Goal: Information Seeking & Learning: Learn about a topic

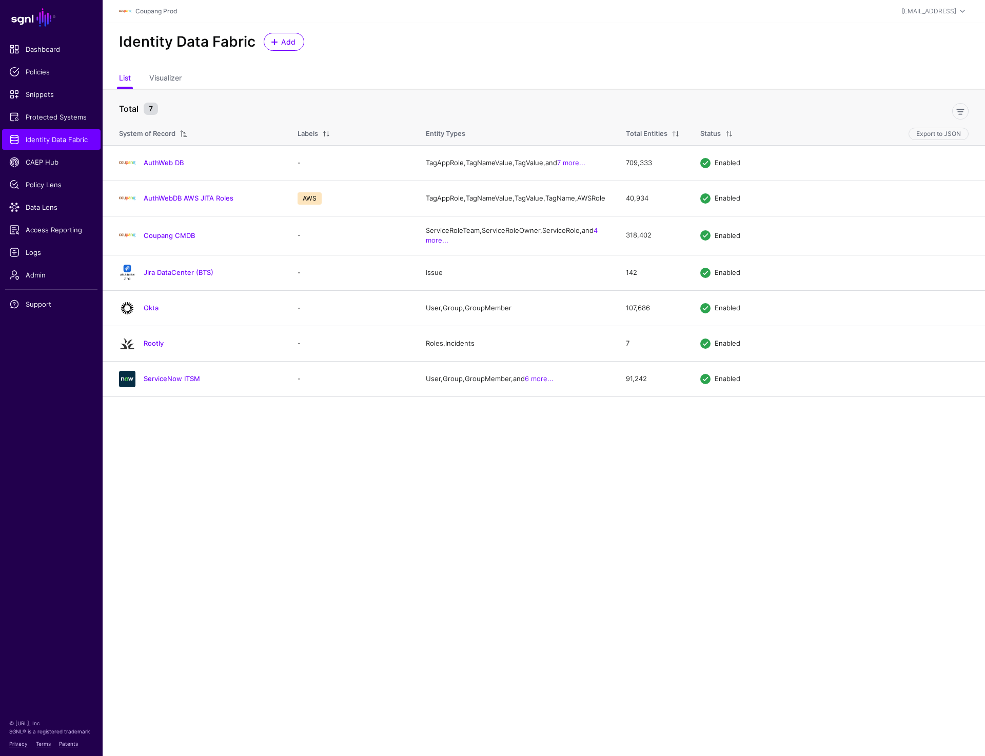
click at [436, 59] on div "Identity Data Fabric Add" at bounding box center [544, 46] width 882 height 47
click at [278, 440] on main "SGNL Dashboard Policies Snippets Protected Systems Identity Data Fabric CAEP Hu…" at bounding box center [492, 378] width 985 height 756
click at [169, 202] on link "AuthWebDB AWS JITA Roles" at bounding box center [189, 198] width 90 height 8
click at [159, 167] on link "AuthWeb DB" at bounding box center [164, 162] width 40 height 8
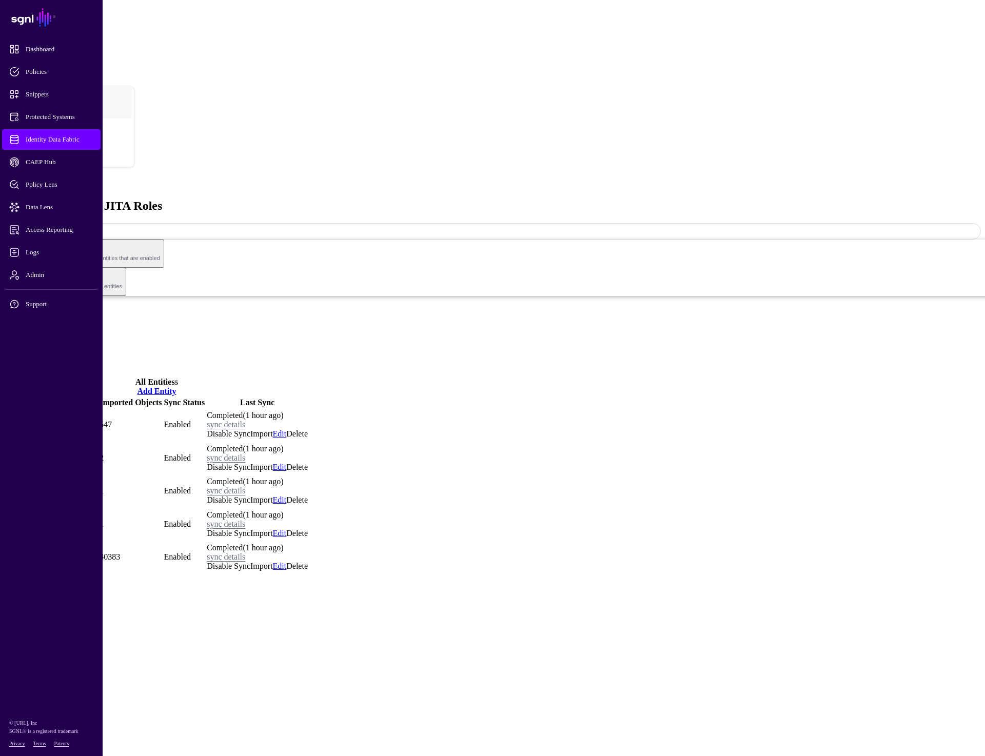
click at [69, 340] on link "Relationships" at bounding box center [47, 344] width 45 height 9
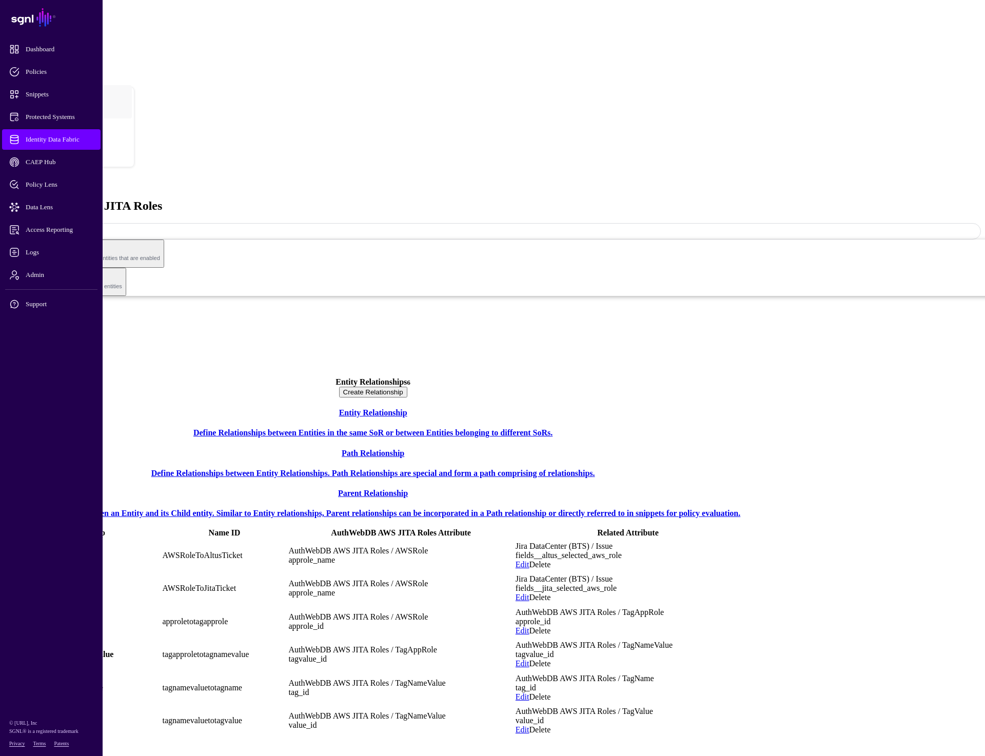
click at [717, 172] on div "AuthWebDB AWS JITA Roles" at bounding box center [492, 192] width 976 height 40
click at [68, 142] on span "Identity Data Fabric" at bounding box center [59, 139] width 101 height 10
click at [511, 172] on div "AuthWebDB AWS JITA Roles Sync Status: Enabled Enabled Syncing active for all co…" at bounding box center [492, 247] width 976 height 150
click at [51, 358] on link "Settings" at bounding box center [38, 362] width 27 height 9
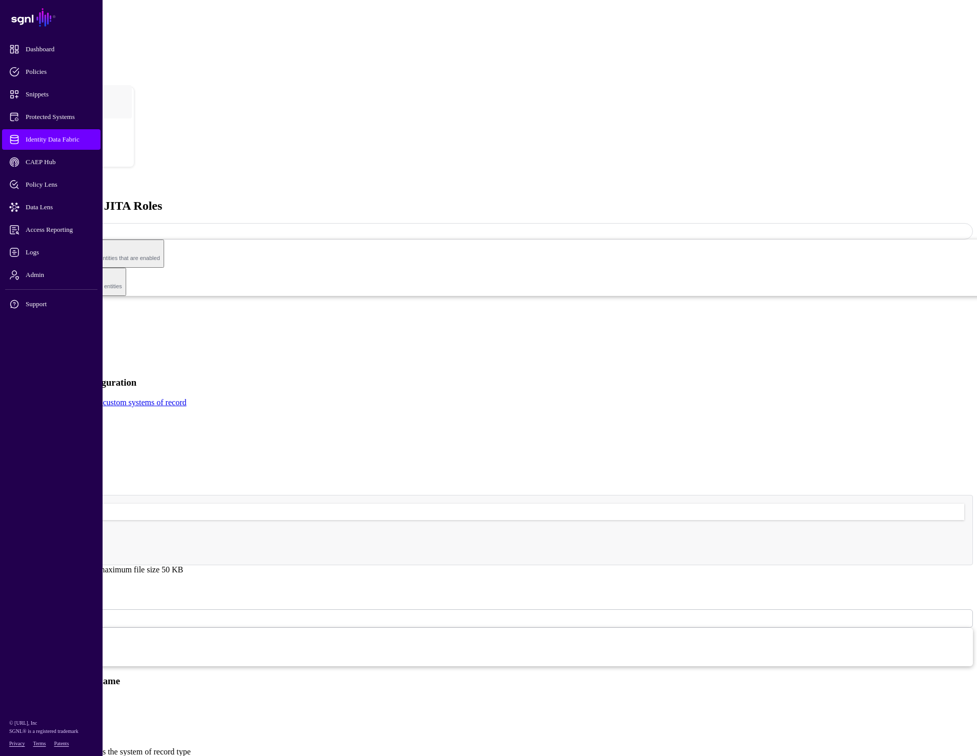
click at [50, 331] on link "Entities" at bounding box center [37, 335] width 25 height 9
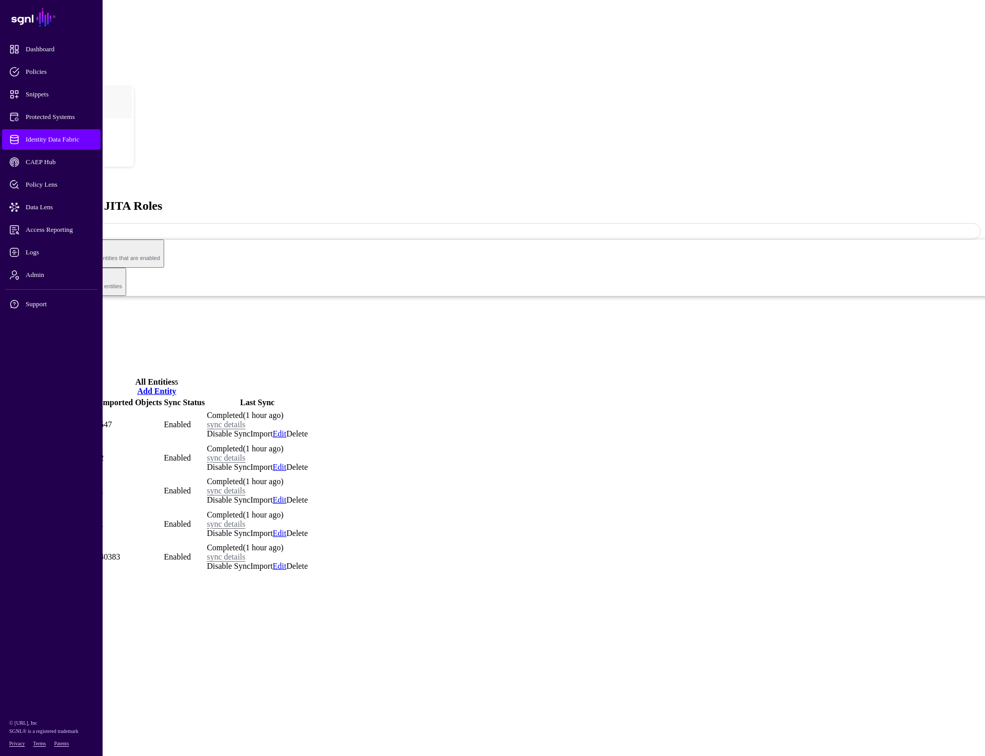
click at [38, 137] on span "Identity Data Fabric" at bounding box center [59, 139] width 101 height 10
click at [51, 358] on link "Settings" at bounding box center [38, 362] width 27 height 9
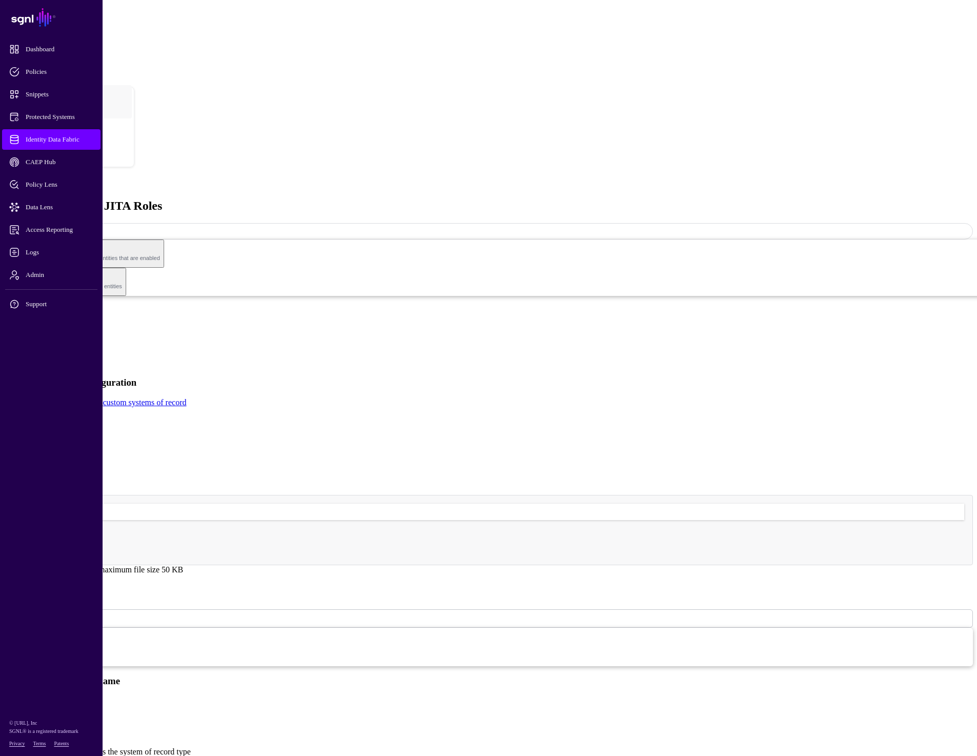
click at [75, 504] on img at bounding box center [44, 511] width 63 height 14
click at [400, 531] on h4 "Select a file to upload" at bounding box center [488, 535] width 951 height 8
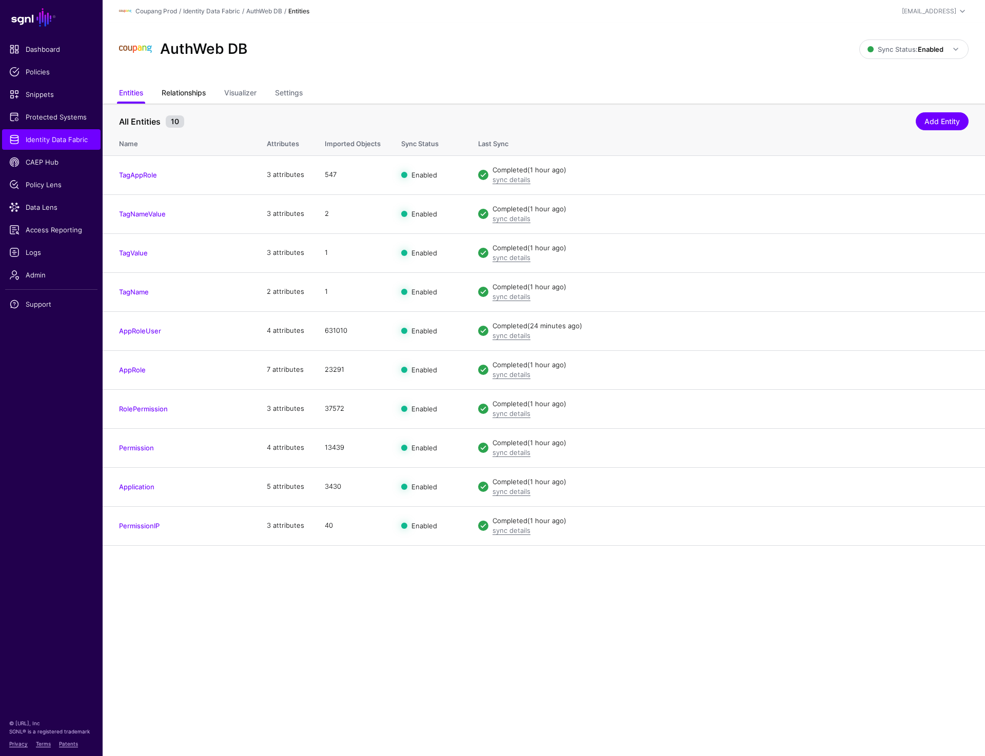
click at [176, 94] on link "Relationships" at bounding box center [184, 93] width 44 height 19
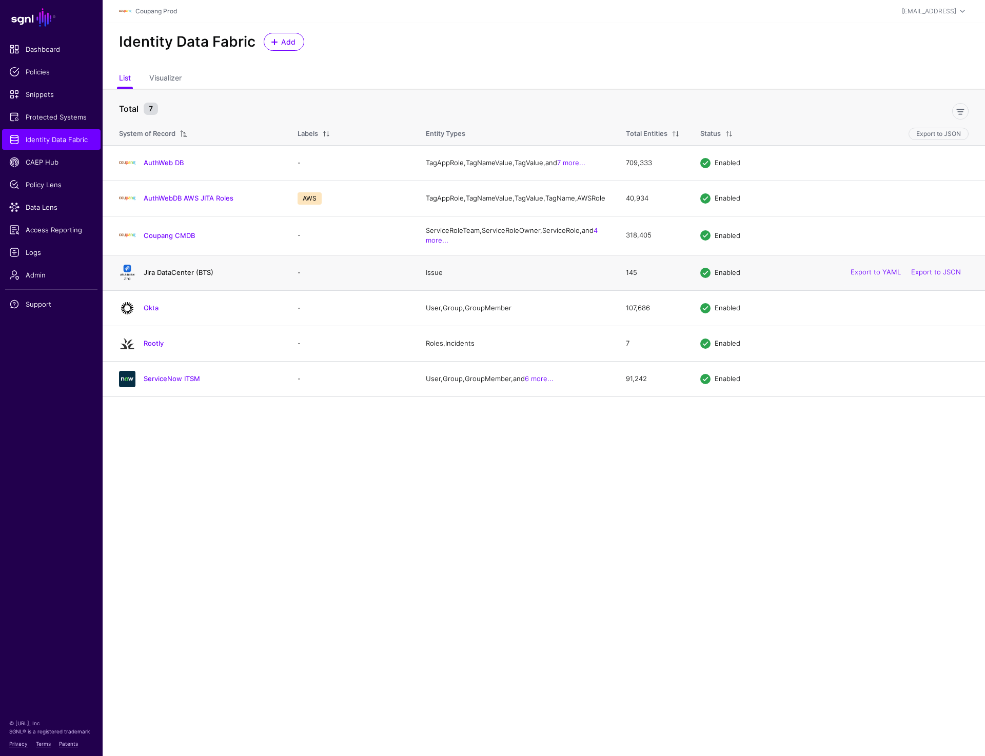
click at [177, 276] on link "Jira DataCenter (BTS)" at bounding box center [179, 272] width 70 height 8
click at [158, 165] on link "AuthWeb DB" at bounding box center [164, 162] width 40 height 8
click at [148, 312] on link "Okta" at bounding box center [151, 308] width 15 height 8
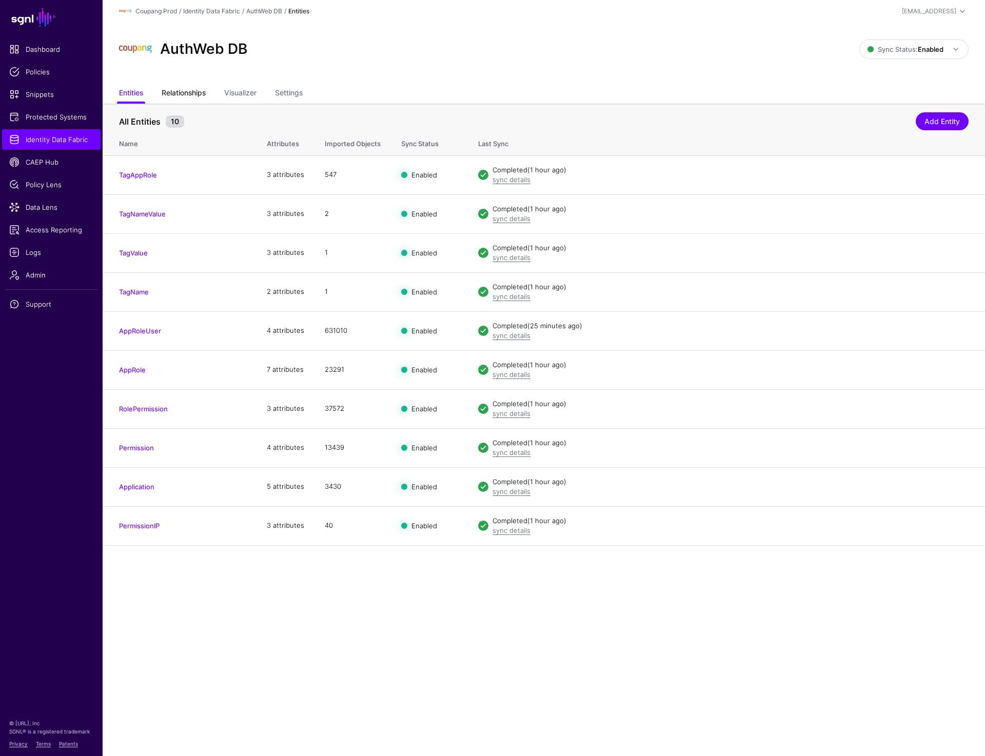
click at [175, 100] on link "Relationships" at bounding box center [184, 93] width 44 height 19
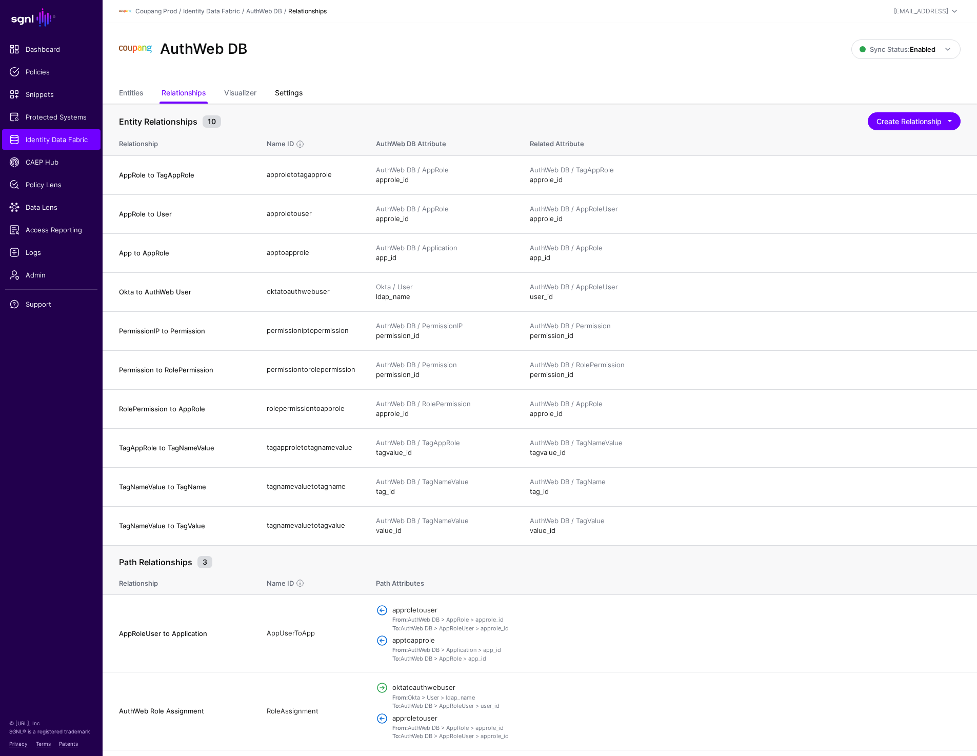
click at [297, 93] on link "Settings" at bounding box center [289, 93] width 28 height 19
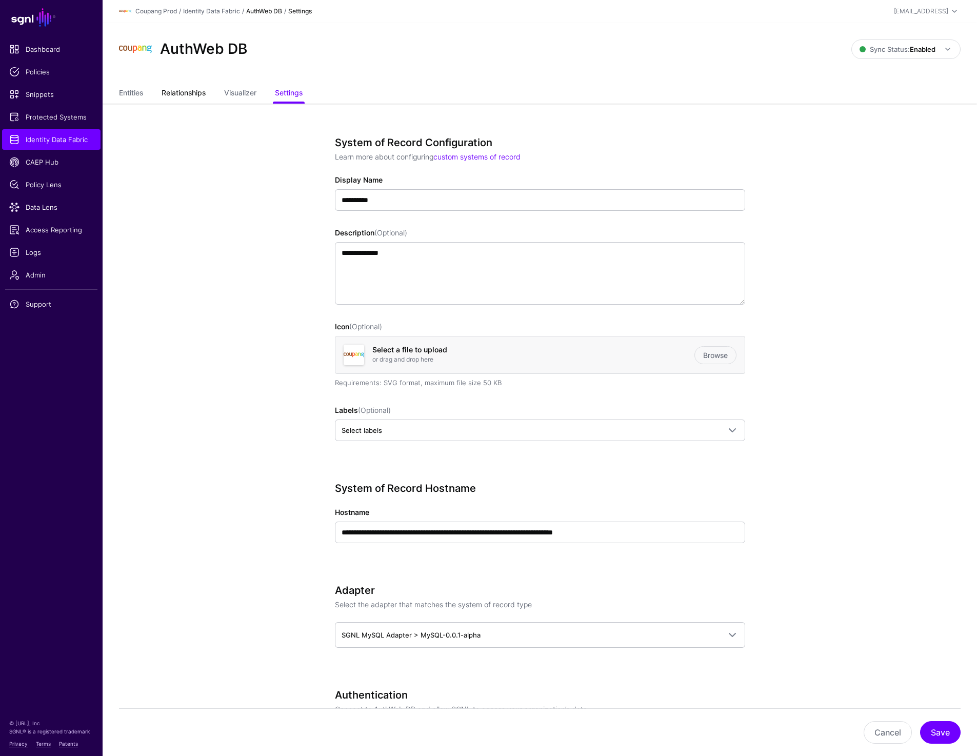
click at [175, 92] on link "Relationships" at bounding box center [184, 93] width 44 height 19
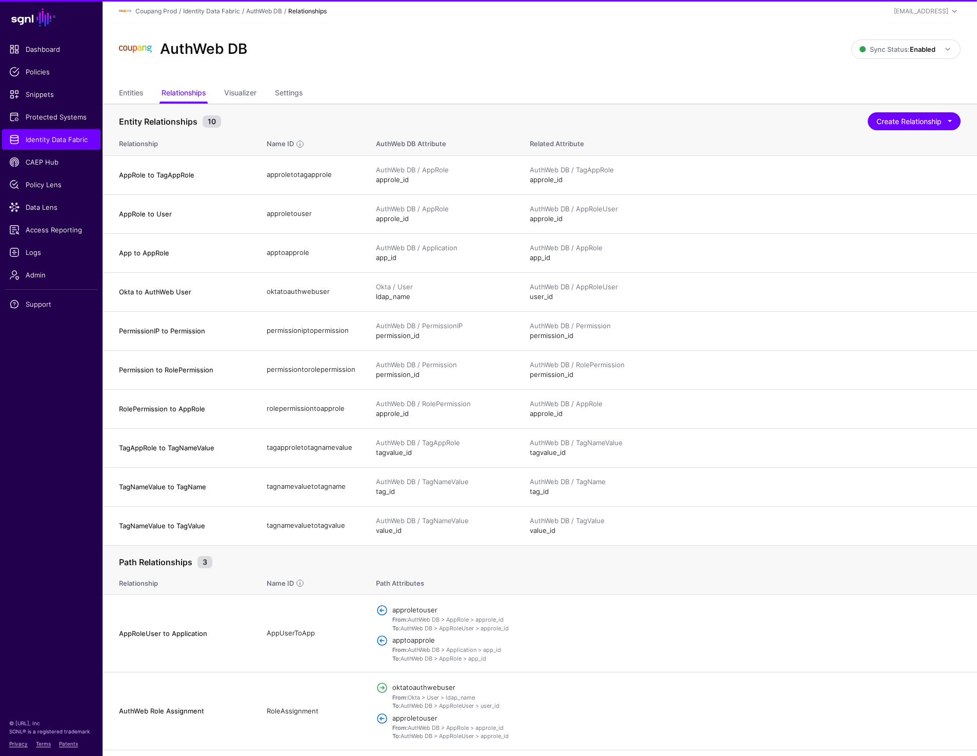
click at [149, 92] on ul "Entities Relationships Visualizer Settings" at bounding box center [539, 93] width 841 height 19
click at [124, 93] on link "Entities" at bounding box center [131, 93] width 24 height 19
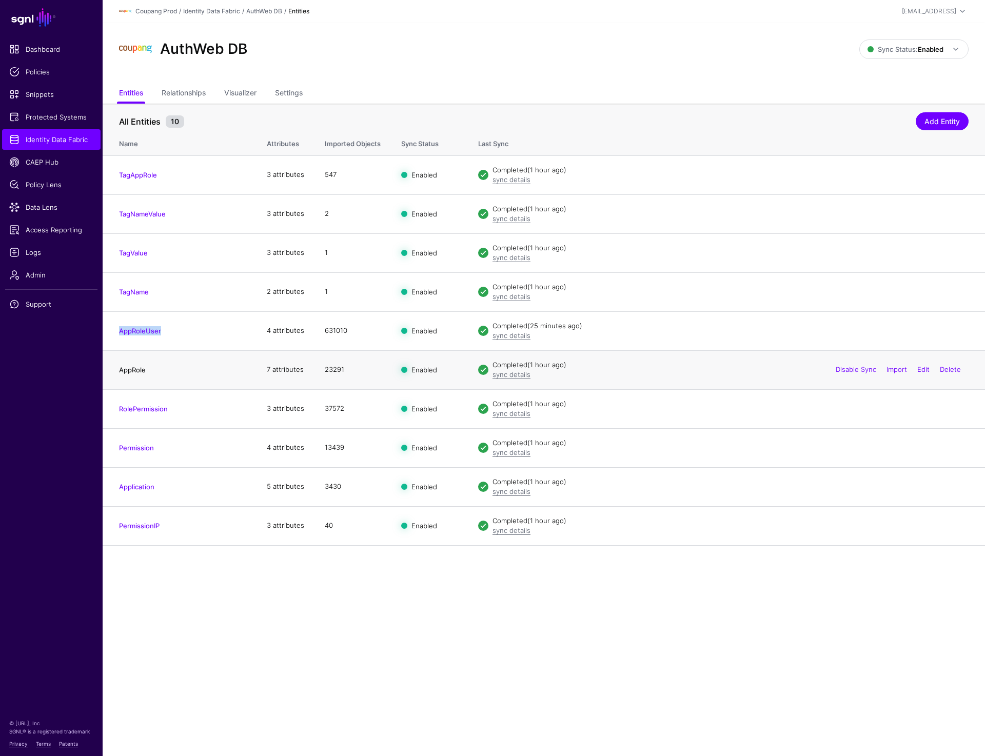
click at [140, 371] on link "AppRole" at bounding box center [132, 370] width 27 height 8
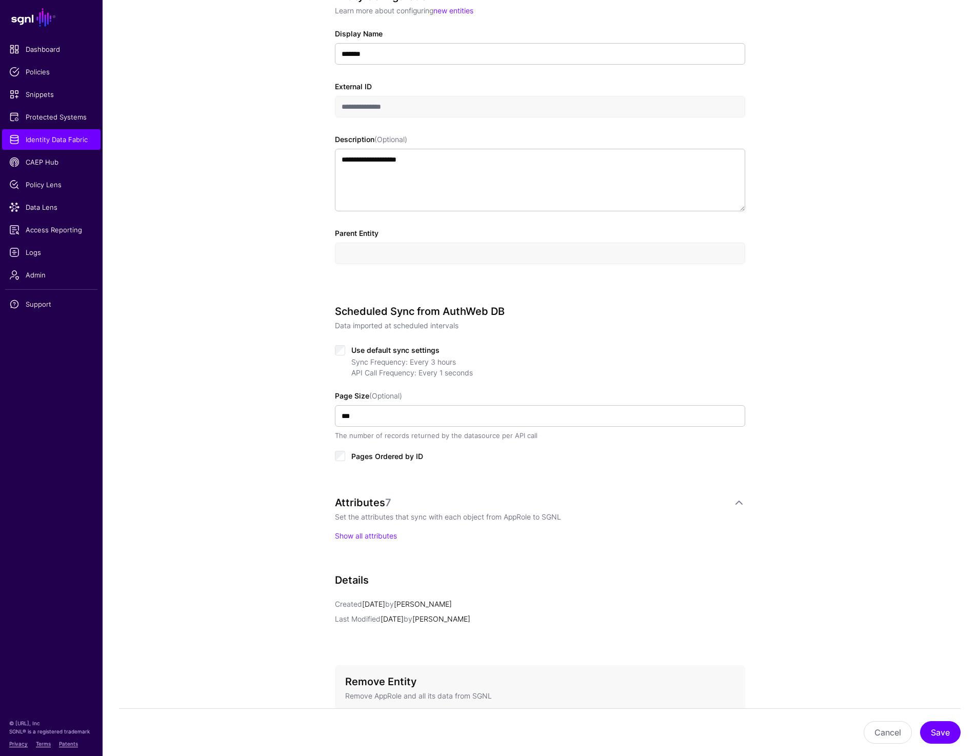
scroll to position [307, 0]
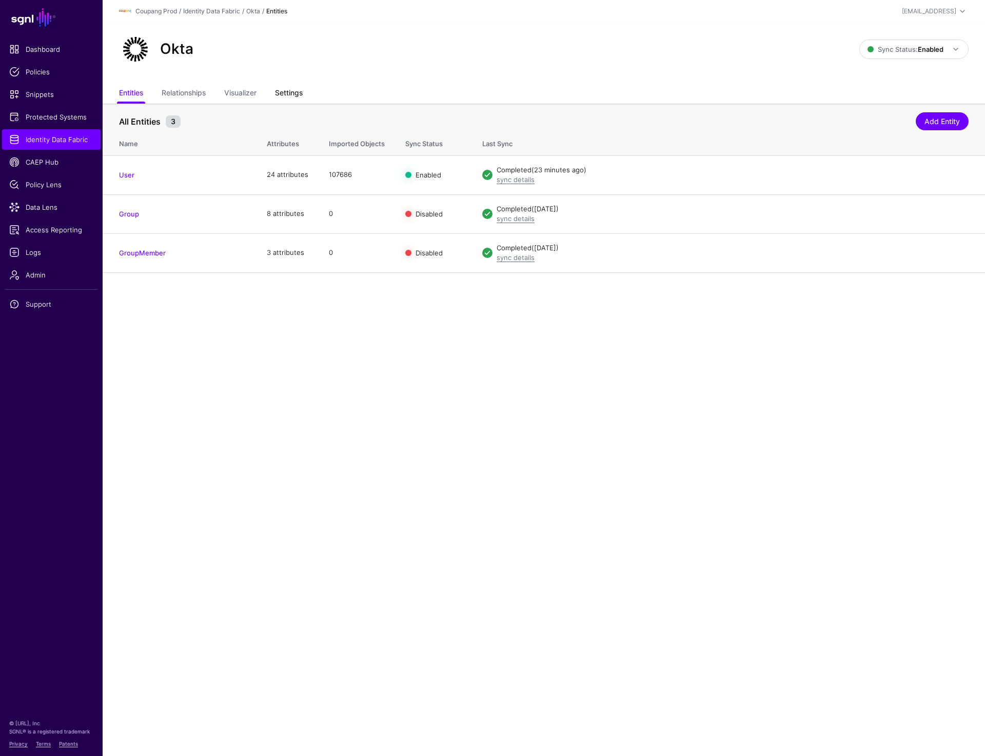
click at [289, 92] on link "Settings" at bounding box center [289, 93] width 28 height 19
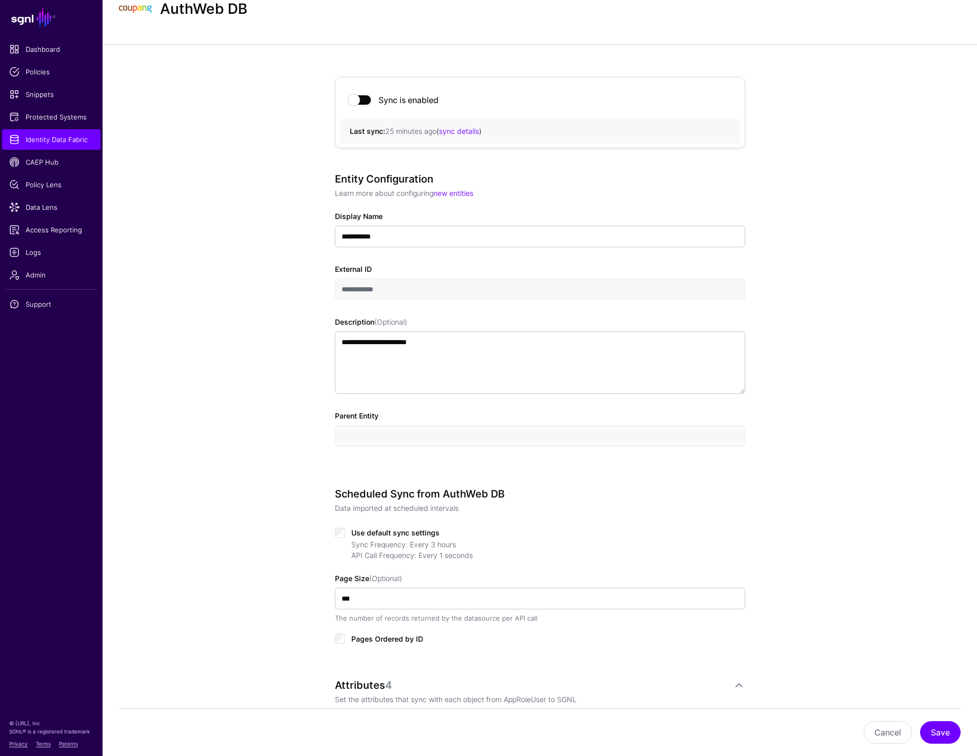
scroll to position [44, 0]
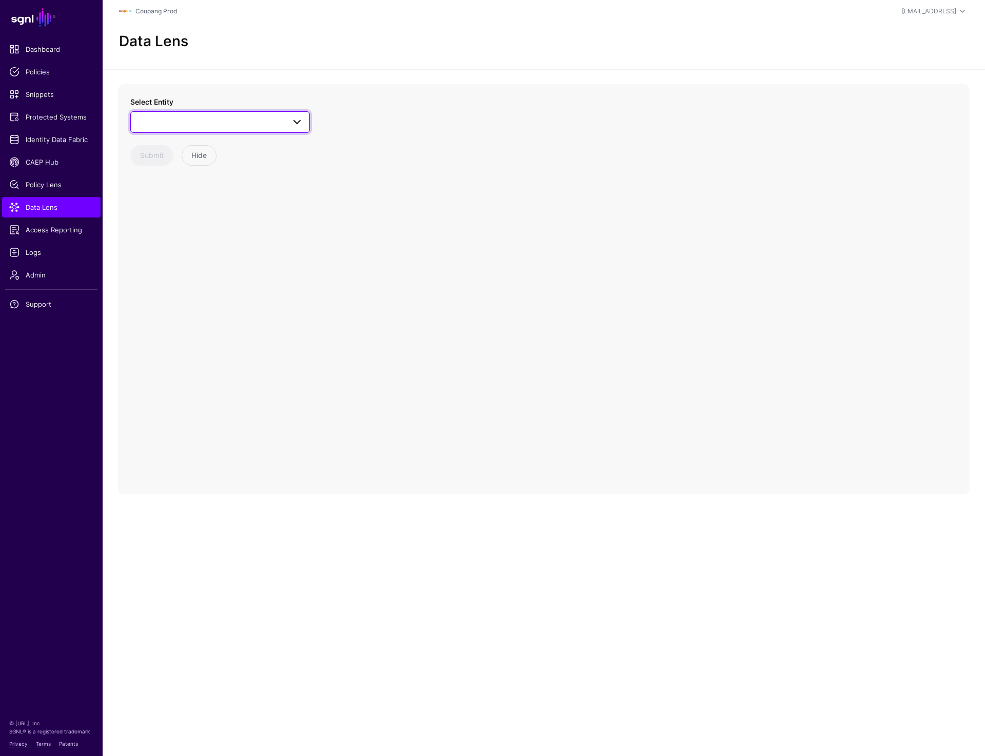
click at [250, 125] on span at bounding box center [220, 122] width 166 height 12
type input "***"
click at [192, 202] on div "AWSRole" at bounding box center [225, 199] width 153 height 10
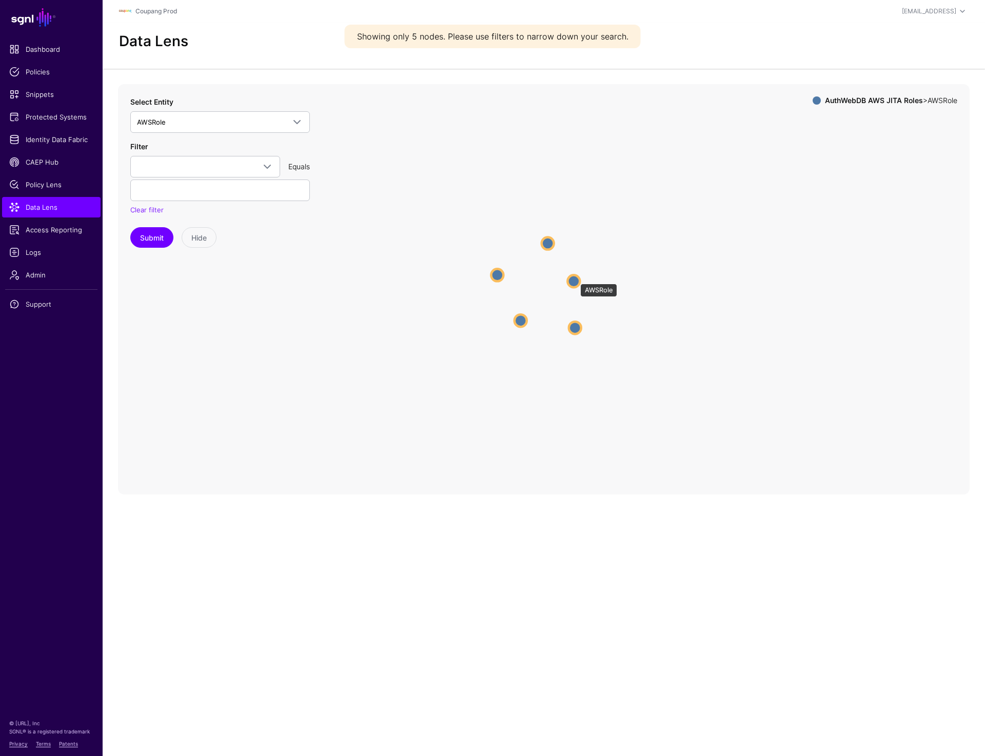
click at [575, 278] on circle at bounding box center [573, 281] width 12 height 12
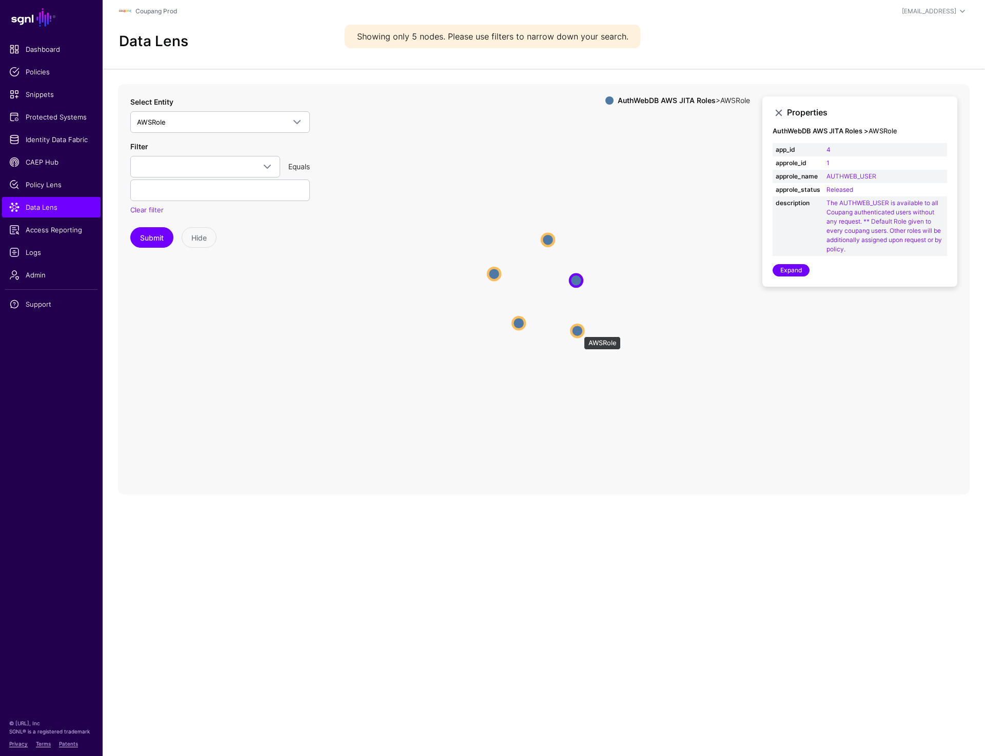
click at [578, 331] on circle at bounding box center [577, 331] width 12 height 12
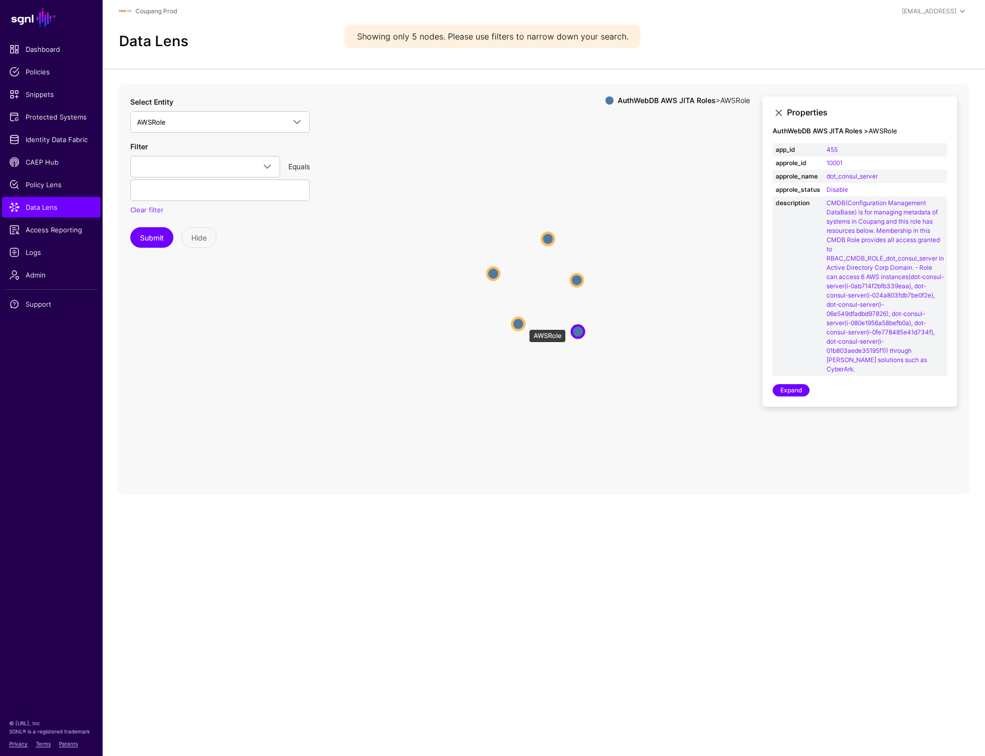
click at [524, 324] on circle at bounding box center [518, 323] width 12 height 12
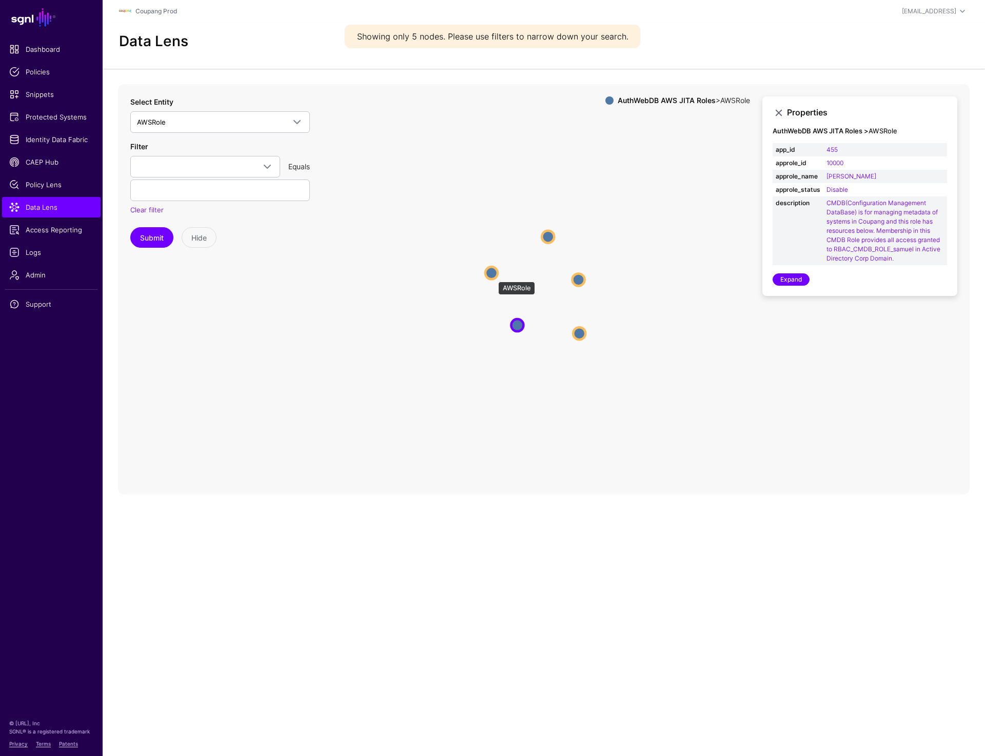
click at [493, 276] on circle at bounding box center [491, 273] width 12 height 12
click at [547, 233] on circle at bounding box center [547, 235] width 12 height 12
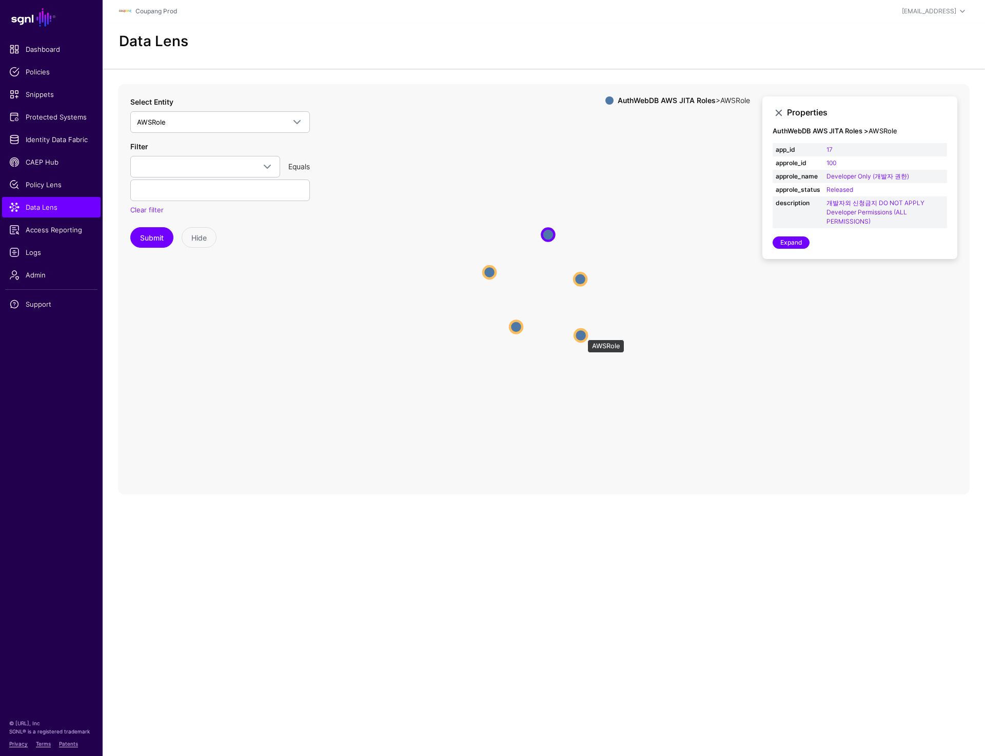
click at [581, 334] on circle at bounding box center [580, 335] width 12 height 12
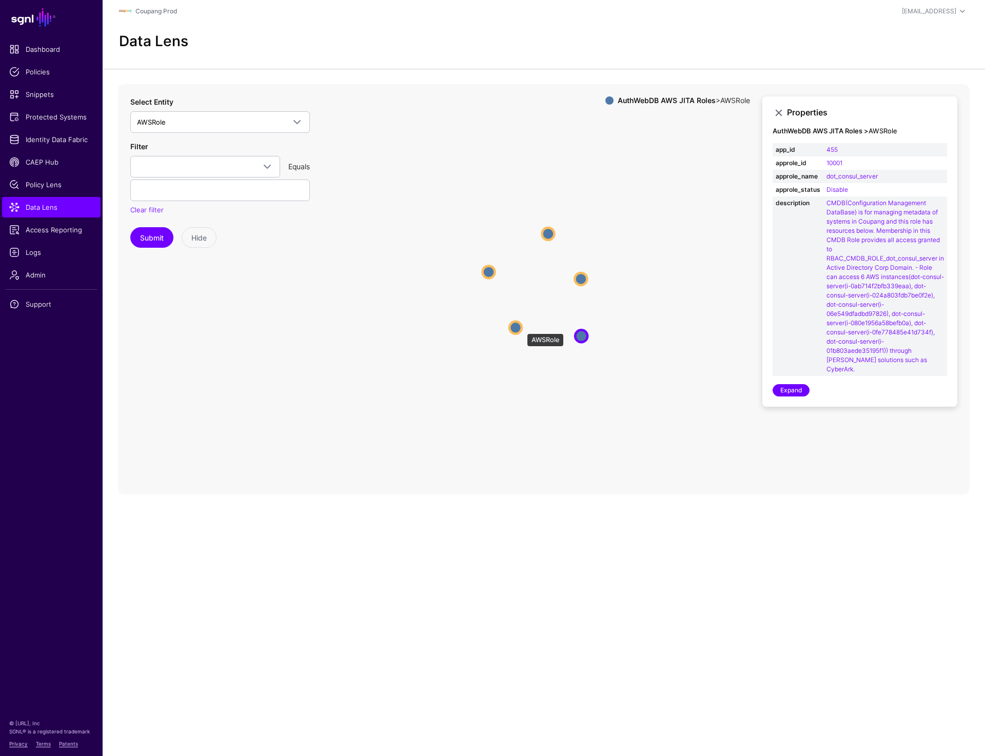
click at [521, 328] on circle at bounding box center [515, 327] width 12 height 12
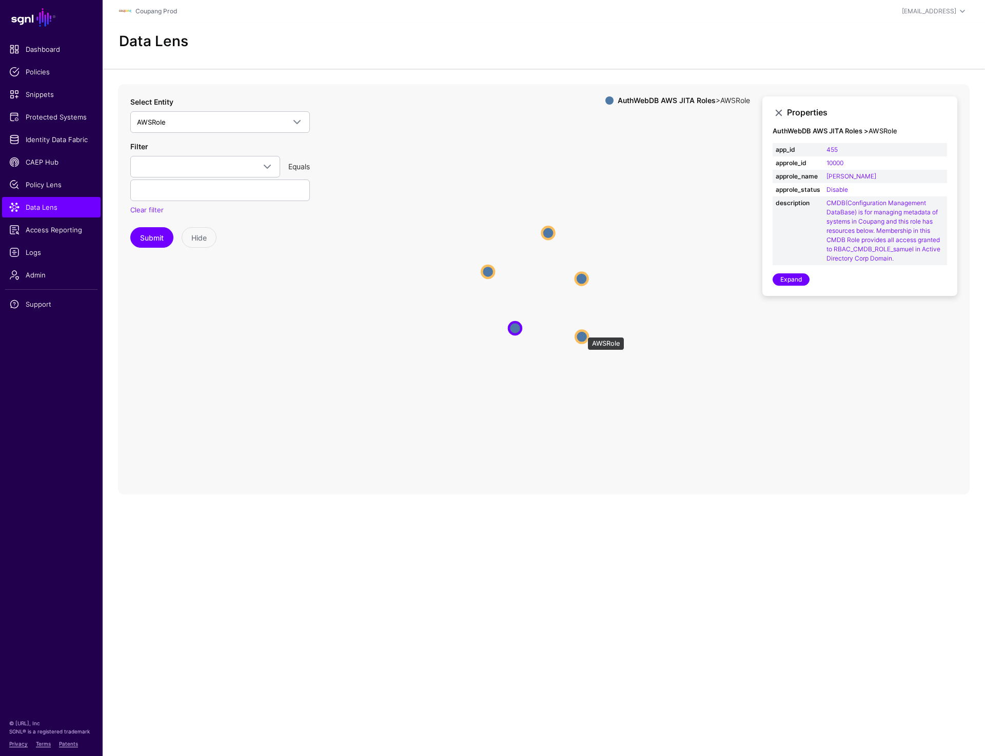
click at [582, 332] on circle at bounding box center [581, 336] width 12 height 12
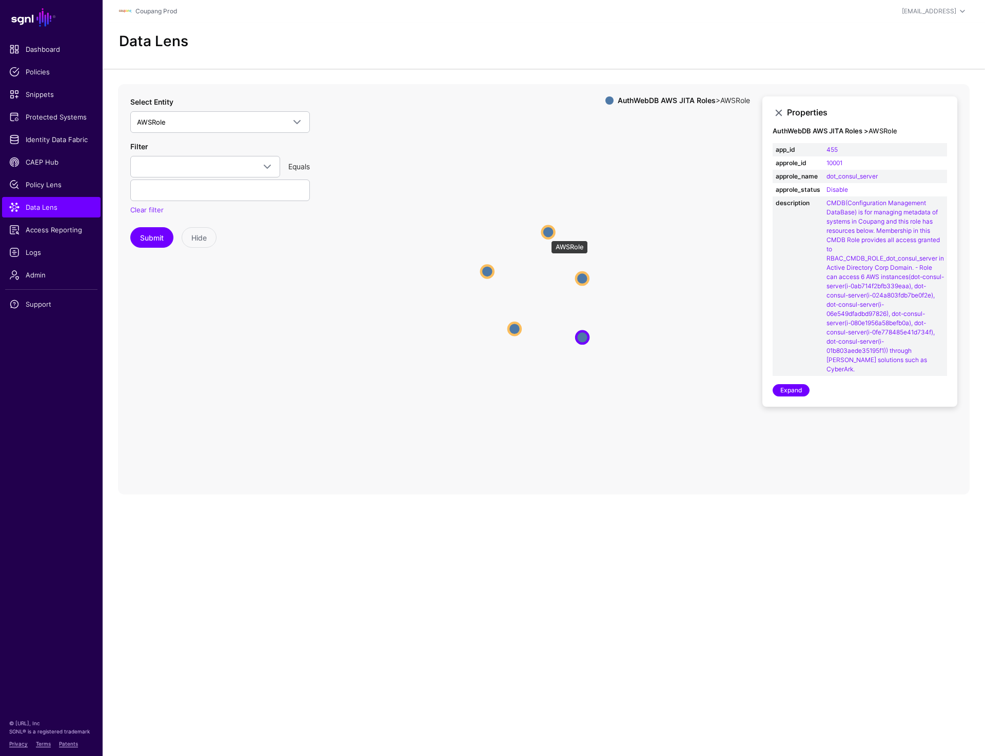
click at [546, 233] on circle at bounding box center [548, 232] width 12 height 12
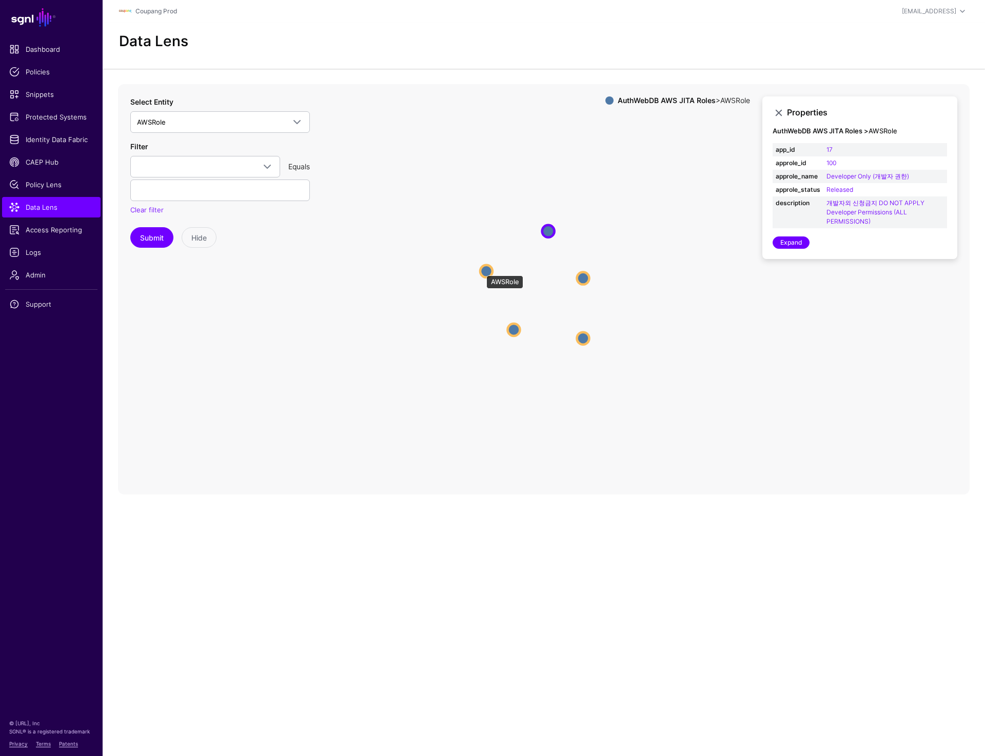
click at [481, 270] on circle at bounding box center [486, 271] width 12 height 12
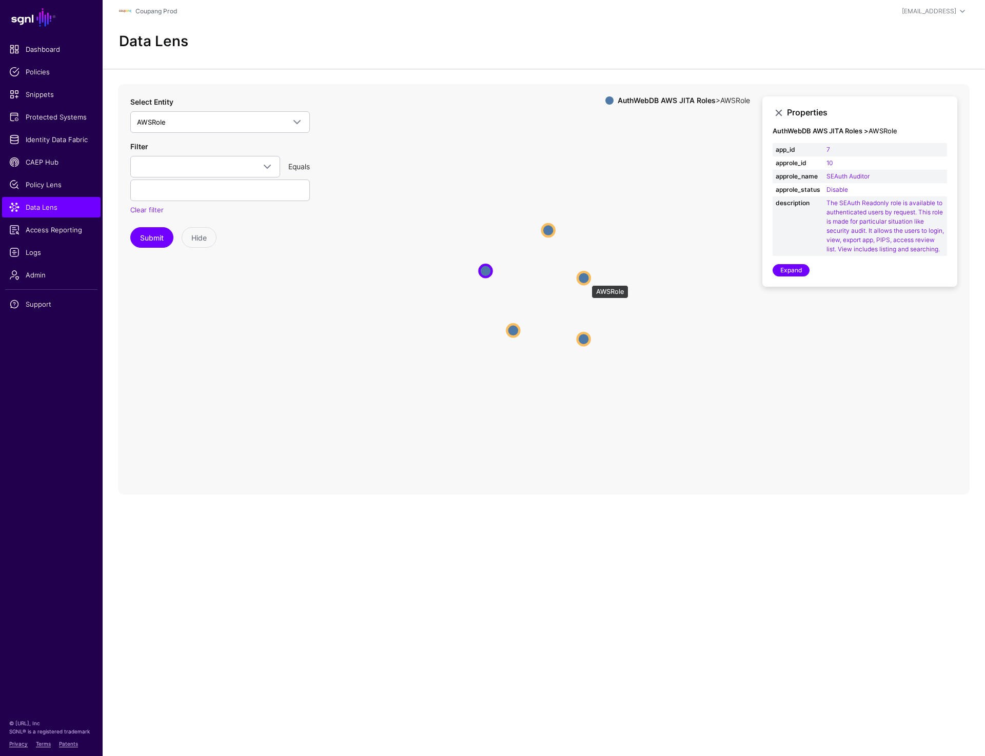
click at [586, 280] on circle at bounding box center [583, 278] width 12 height 12
click at [453, 51] on div "Data Lens" at bounding box center [544, 46] width 882 height 46
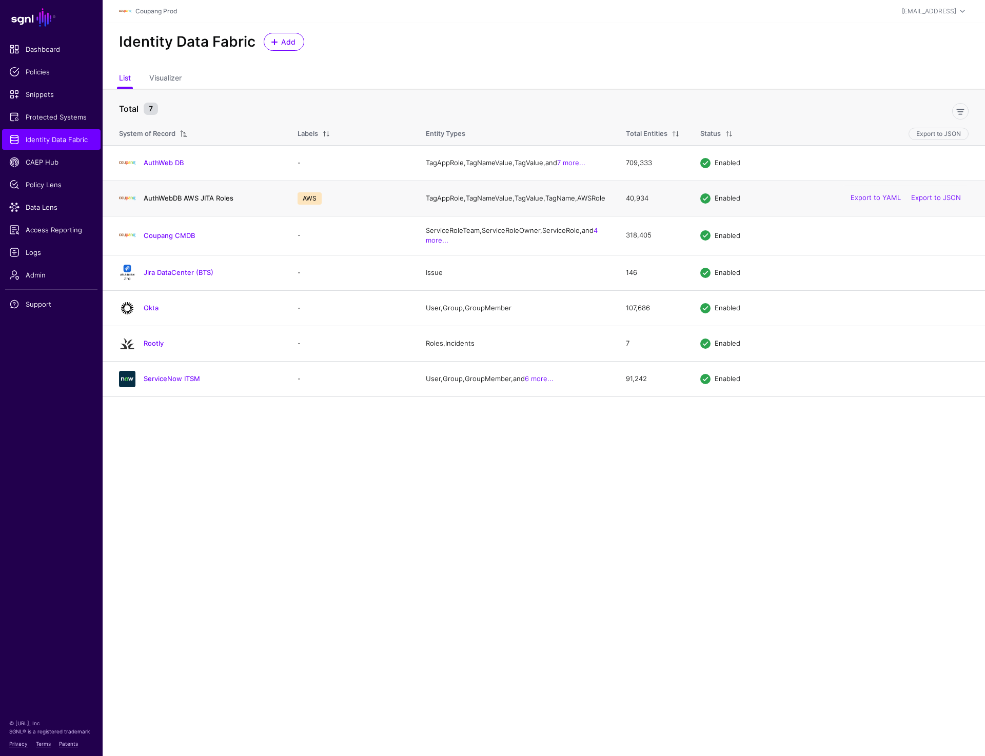
click at [181, 202] on link "AuthWebDB AWS JITA Roles" at bounding box center [189, 198] width 90 height 8
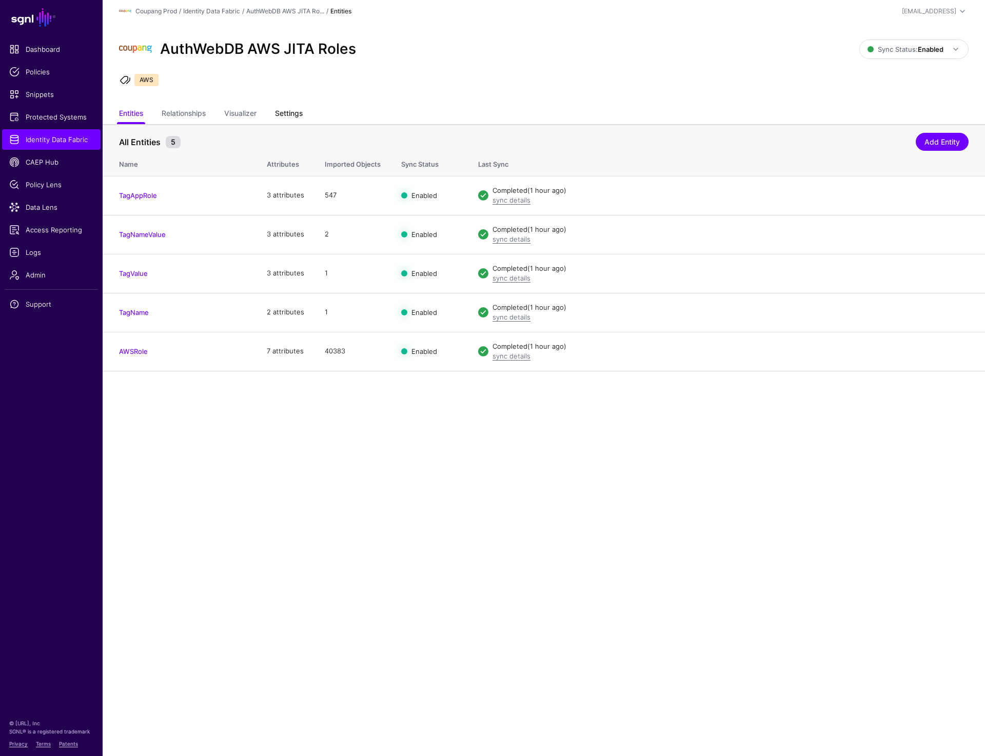
click at [291, 109] on link "Settings" at bounding box center [289, 114] width 28 height 19
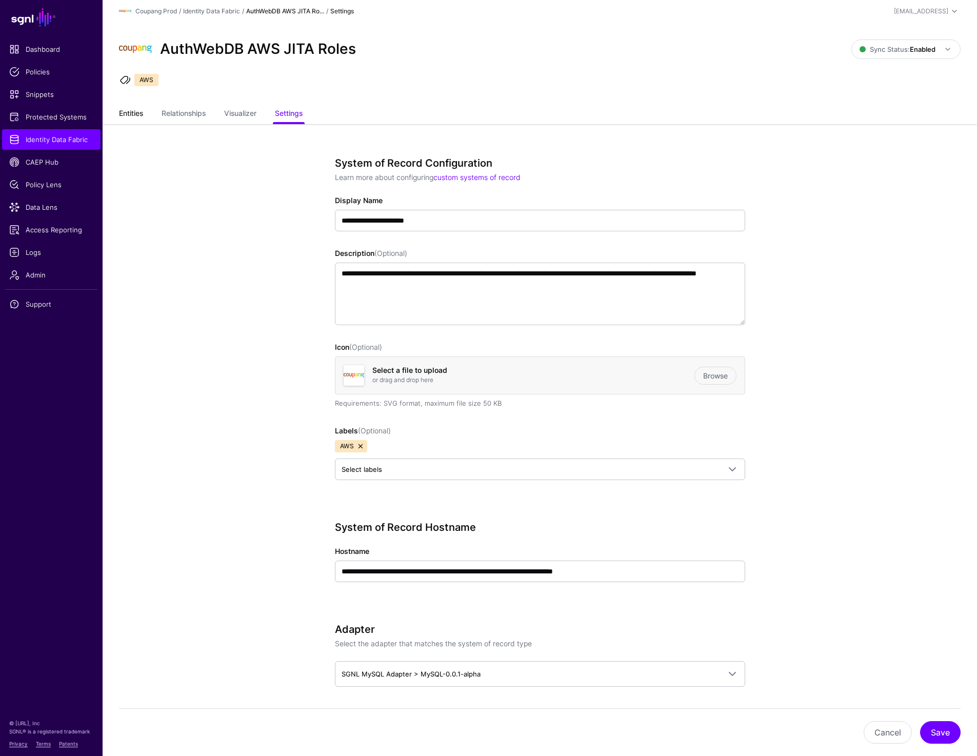
click at [124, 112] on link "Entities" at bounding box center [131, 114] width 24 height 19
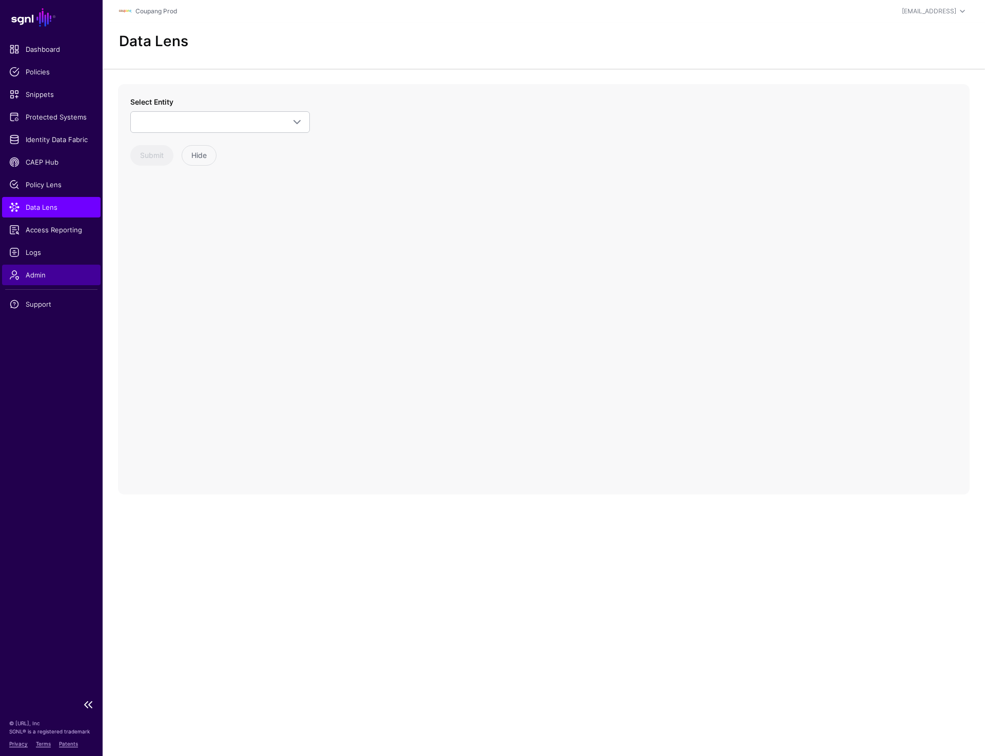
click at [41, 274] on span "Admin" at bounding box center [51, 275] width 84 height 10
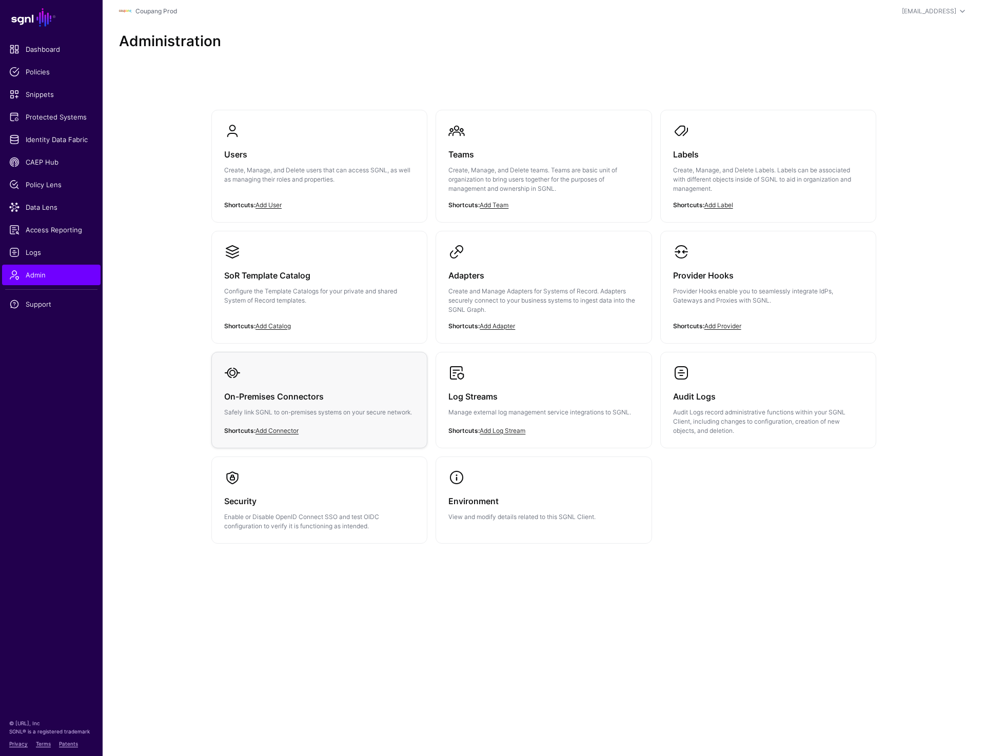
click at [287, 398] on h3 "On-Premises Connectors" at bounding box center [319, 396] width 190 height 14
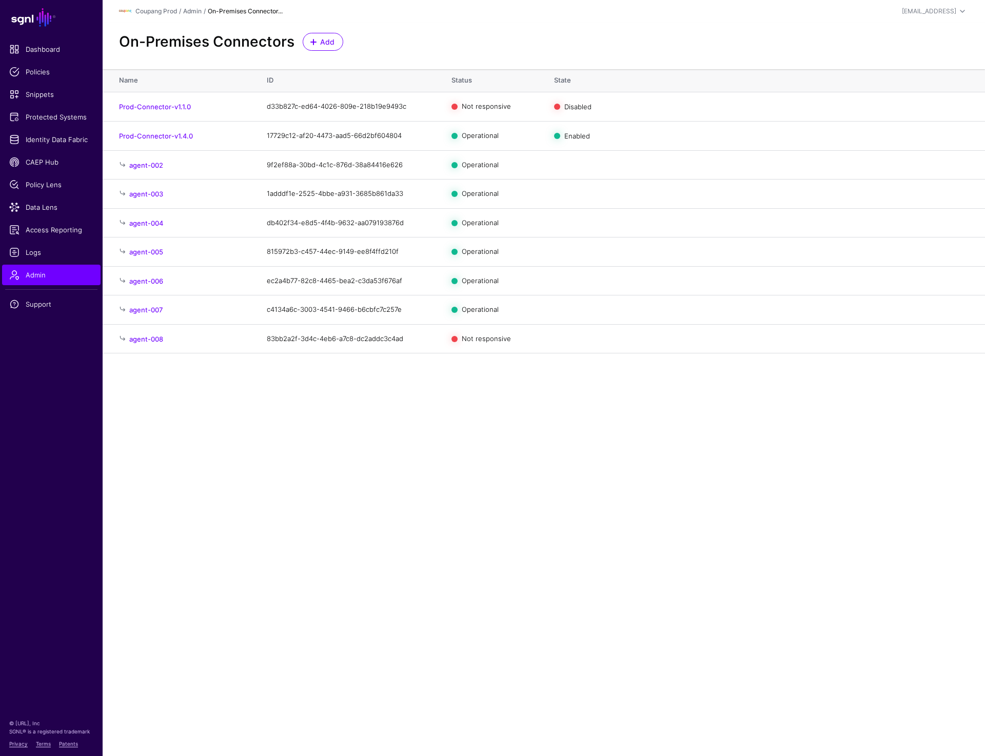
click at [251, 394] on main "SGNL Dashboard Policies Snippets Protected Systems Identity Data Fabric CAEP Hu…" at bounding box center [492, 378] width 985 height 756
click at [184, 513] on main "SGNL Dashboard Policies Snippets Protected Systems Identity Data Fabric CAEP Hu…" at bounding box center [492, 378] width 985 height 756
click at [296, 434] on main "SGNL Dashboard Policies Snippets Protected Systems Identity Data Fabric CAEP Hu…" at bounding box center [492, 378] width 985 height 756
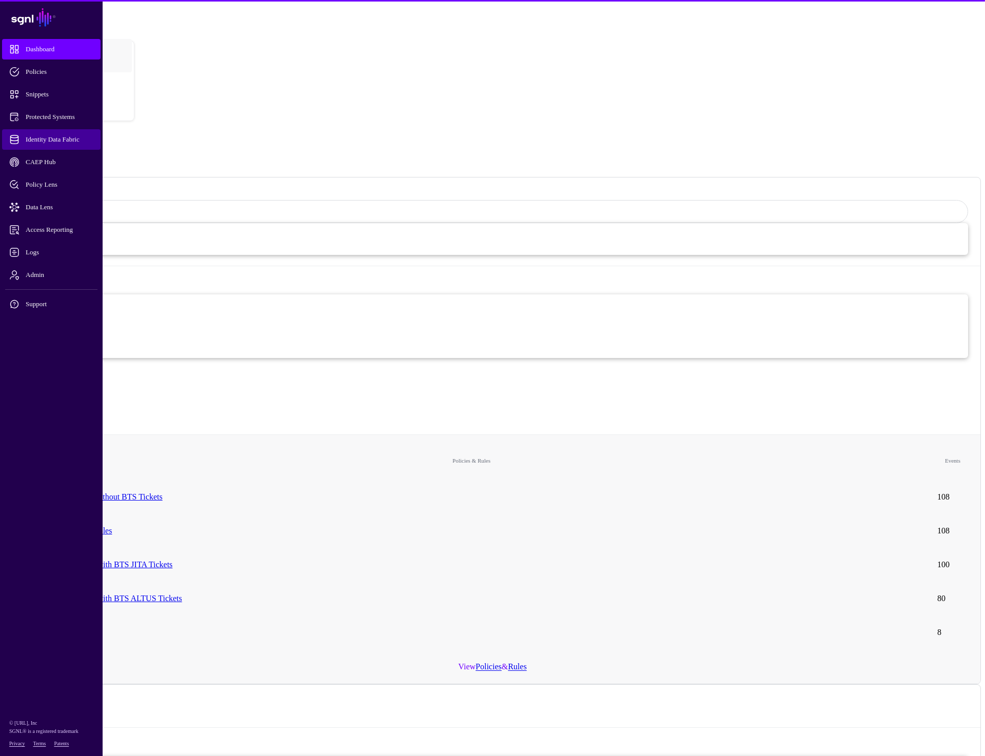
click at [50, 142] on span "Identity Data Fabric" at bounding box center [59, 139] width 101 height 10
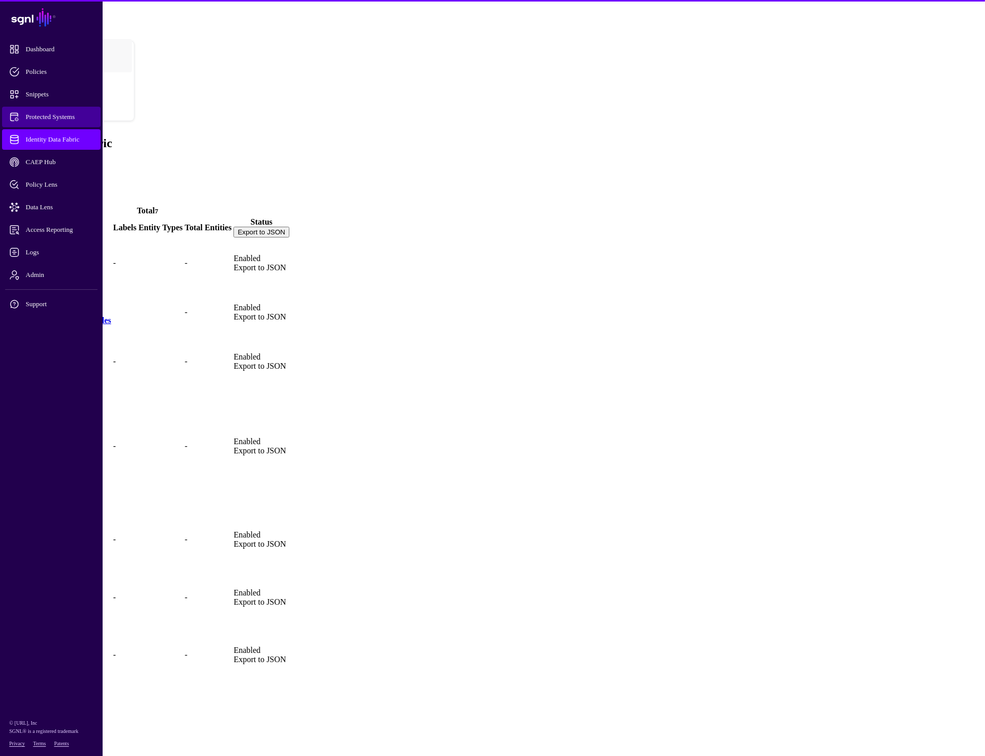
click at [50, 110] on link "Protected Systems" at bounding box center [51, 117] width 98 height 21
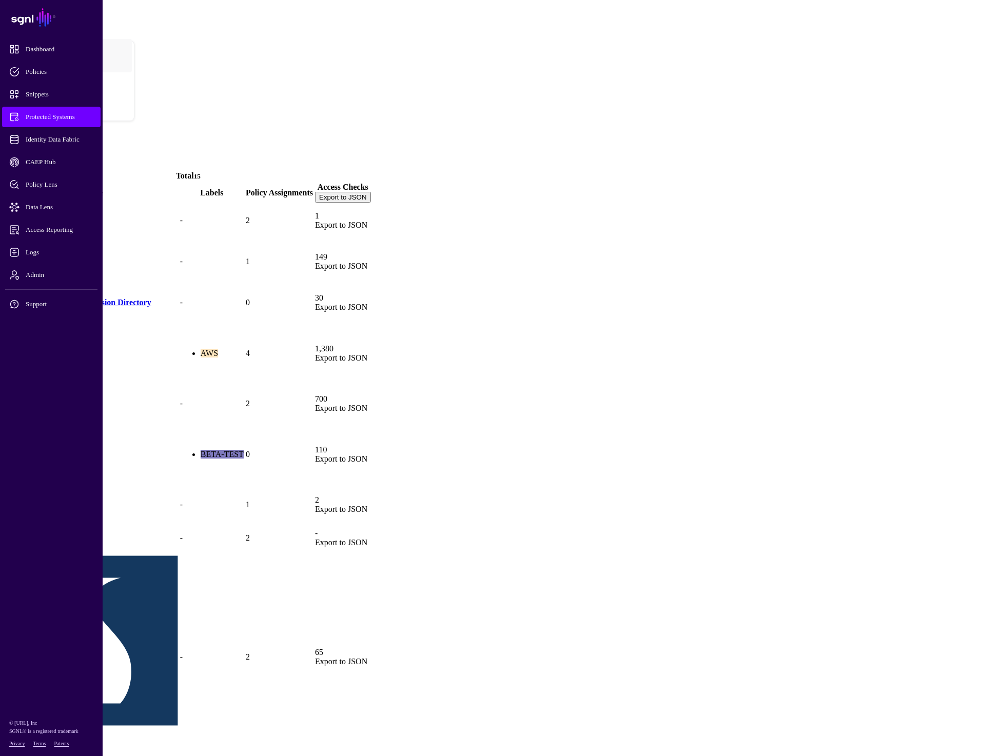
click at [26, 366] on link "AWS" at bounding box center [17, 370] width 18 height 9
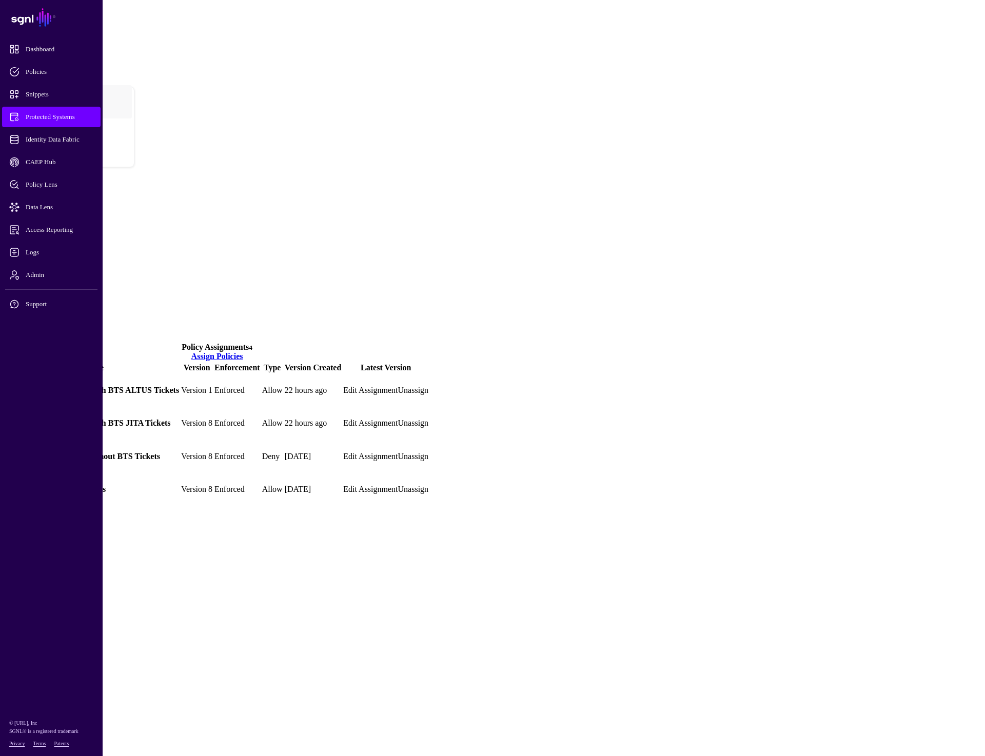
click at [6, 390] on link at bounding box center [6, 390] width 0 height 0
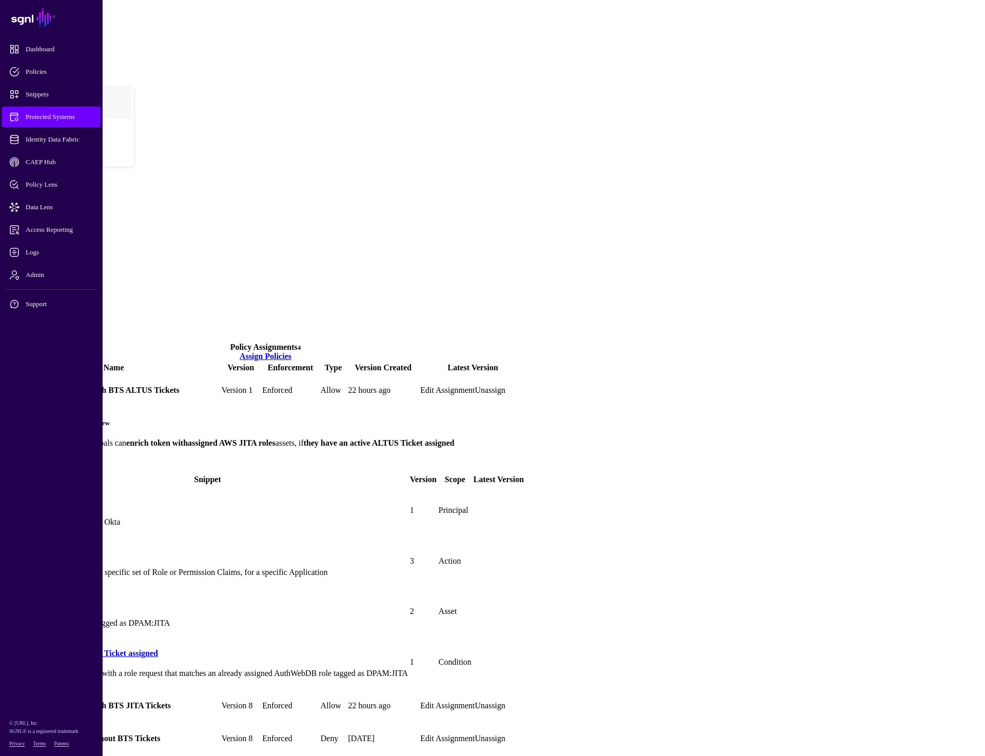
click at [6, 706] on link at bounding box center [6, 706] width 0 height 0
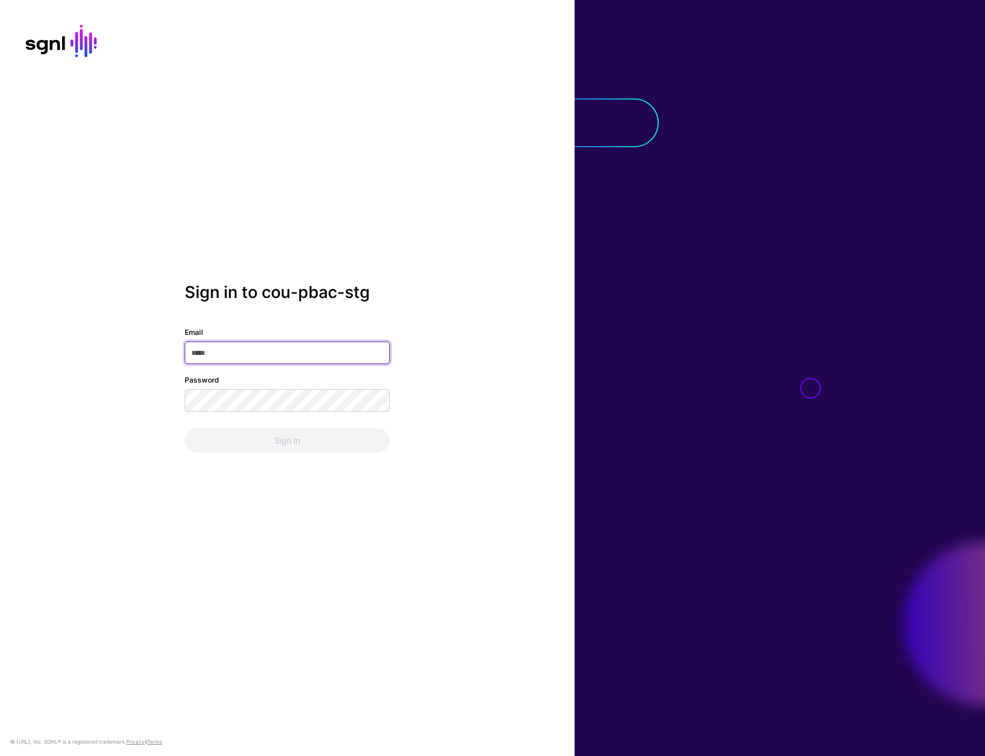
type input "**********"
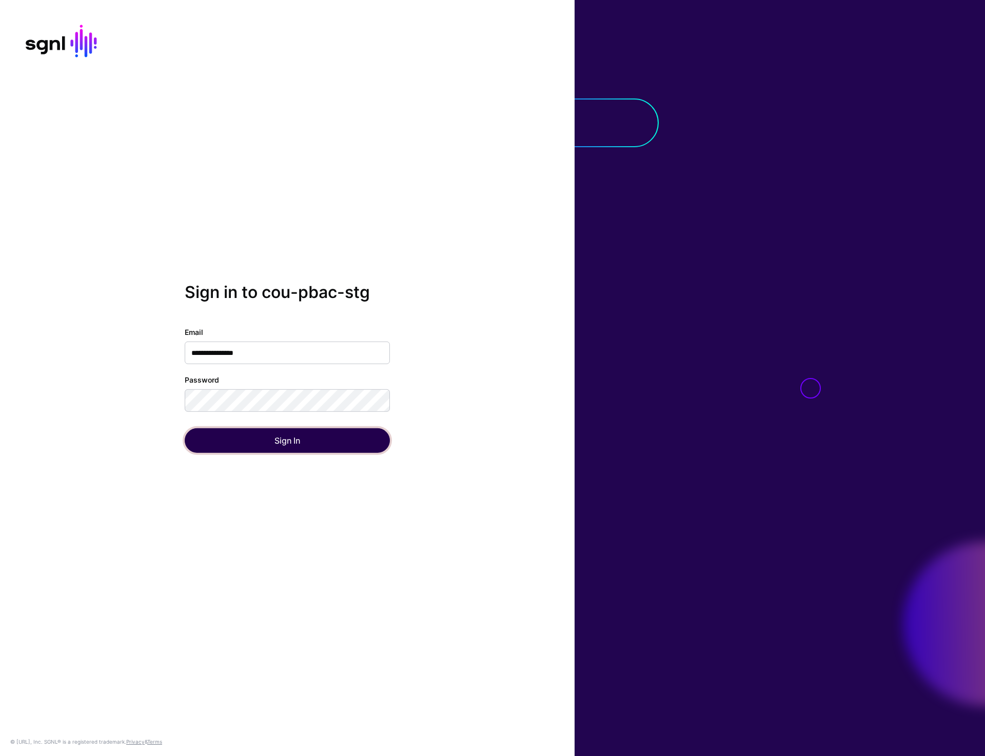
click at [288, 440] on button "Sign In" at bounding box center [287, 440] width 205 height 25
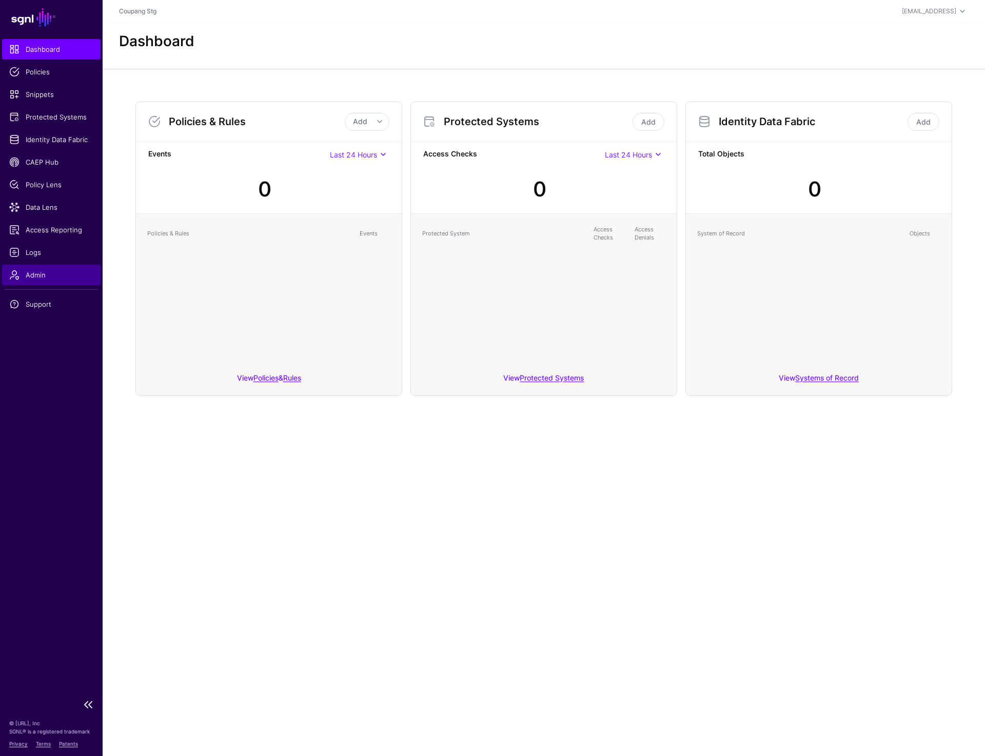
click at [36, 273] on span "Admin" at bounding box center [51, 275] width 84 height 10
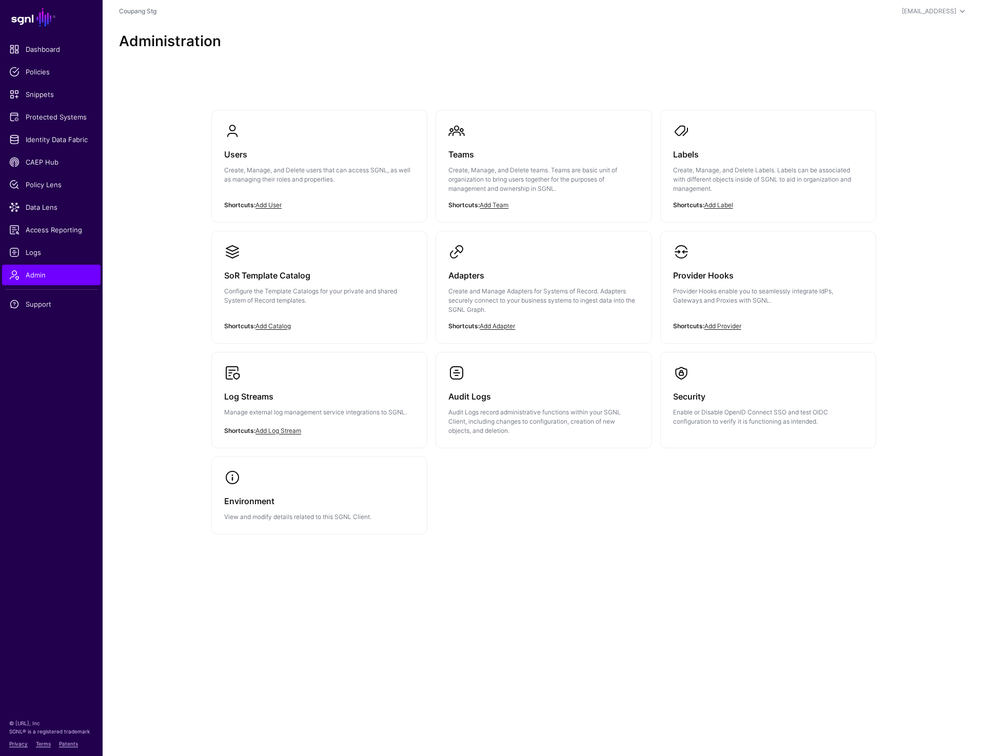
click at [642, 565] on div "Users Create, Manage, and Delete users that can access SGNL, as well as managin…" at bounding box center [543, 340] width 738 height 543
click at [521, 556] on div "Users Create, Manage, and Delete users that can access SGNL, as well as managin…" at bounding box center [543, 340] width 738 height 543
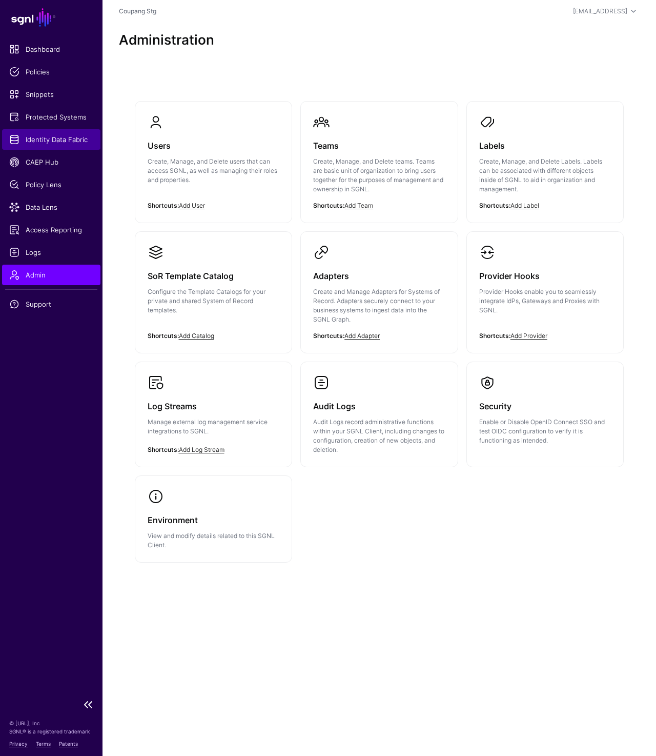
click at [61, 144] on span "Identity Data Fabric" at bounding box center [51, 139] width 84 height 10
